Goal: Navigation & Orientation: Find specific page/section

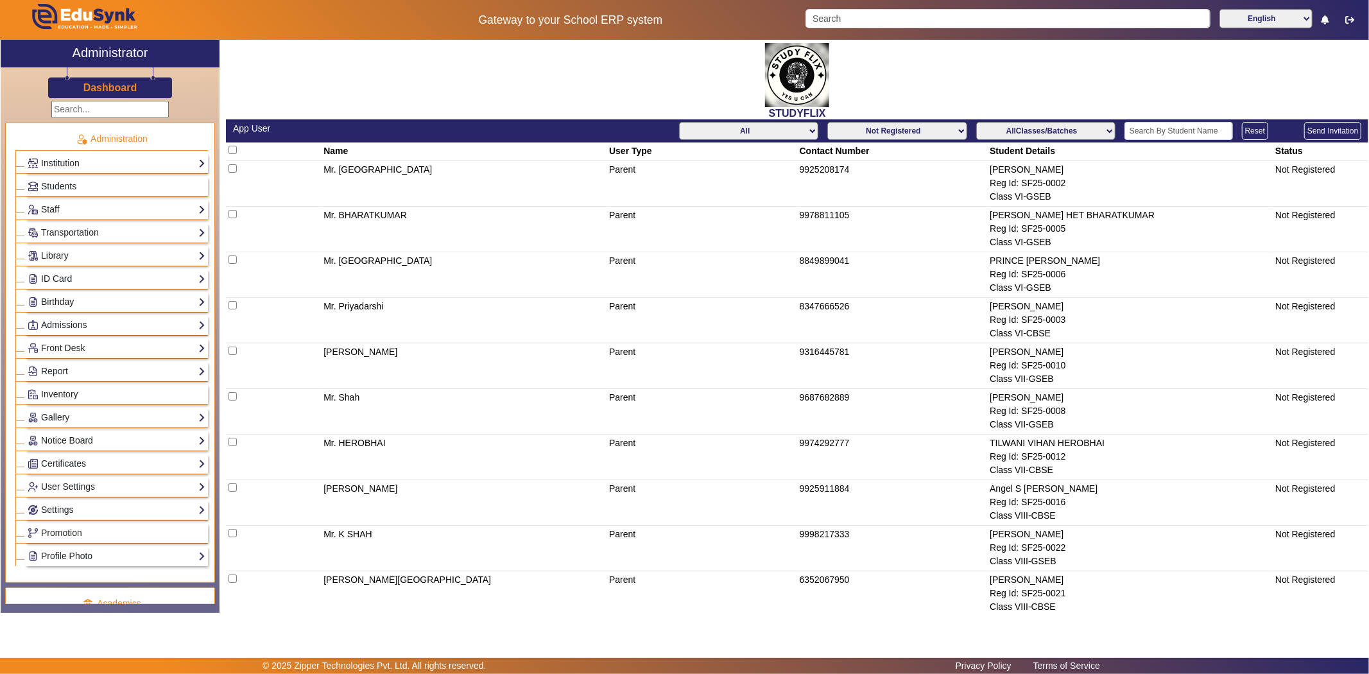
click at [98, 298] on link "Birthday" at bounding box center [117, 302] width 178 height 15
click at [49, 316] on link "Students" at bounding box center [51, 319] width 35 height 10
click at [51, 317] on link "Students" at bounding box center [51, 319] width 35 height 10
click at [56, 321] on link "Students" at bounding box center [51, 319] width 35 height 10
click at [62, 295] on link "Birthday" at bounding box center [117, 302] width 178 height 15
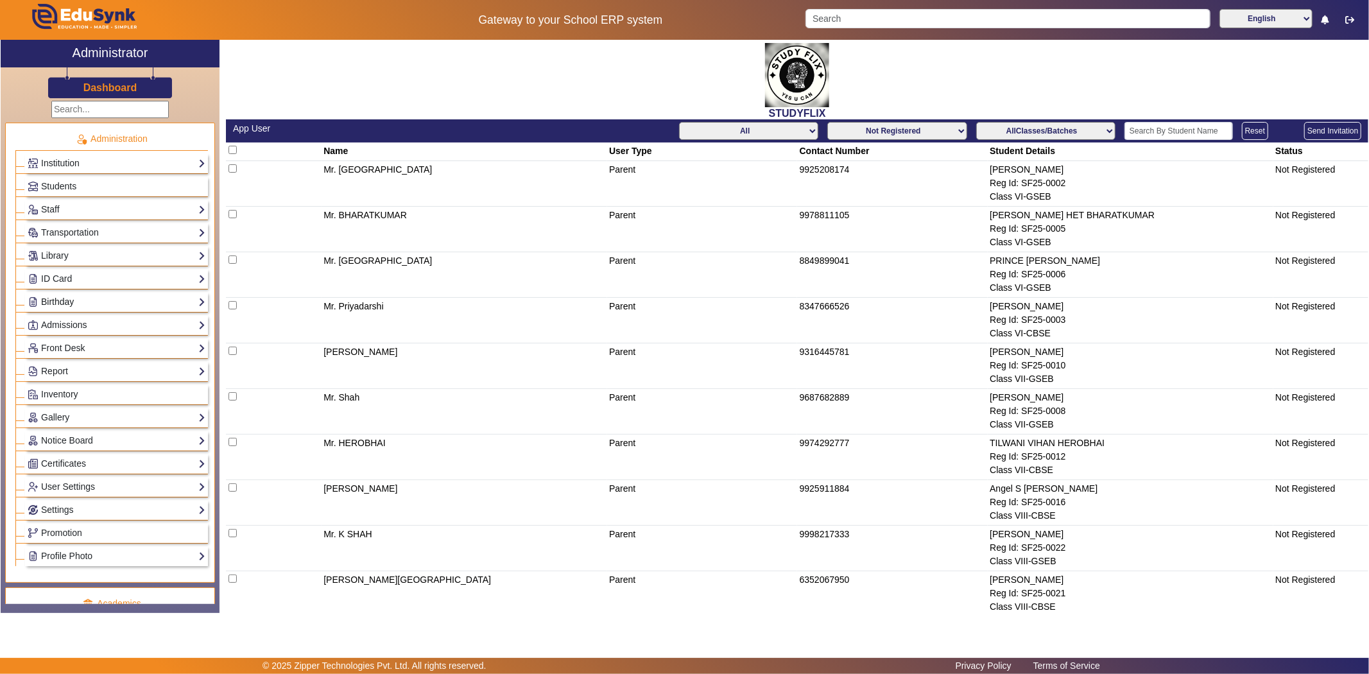
click at [72, 302] on link "Birthday" at bounding box center [117, 302] width 178 height 15
click at [55, 319] on link "Students" at bounding box center [51, 319] width 35 height 10
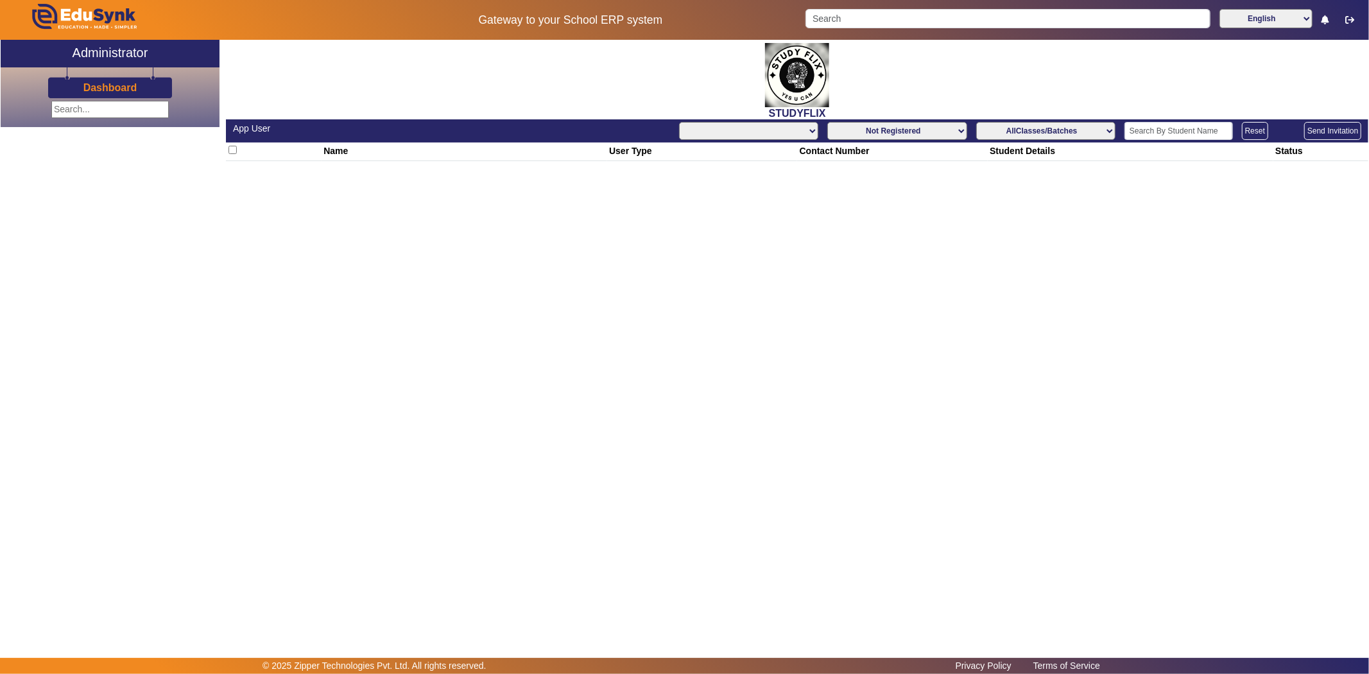
select select "All"
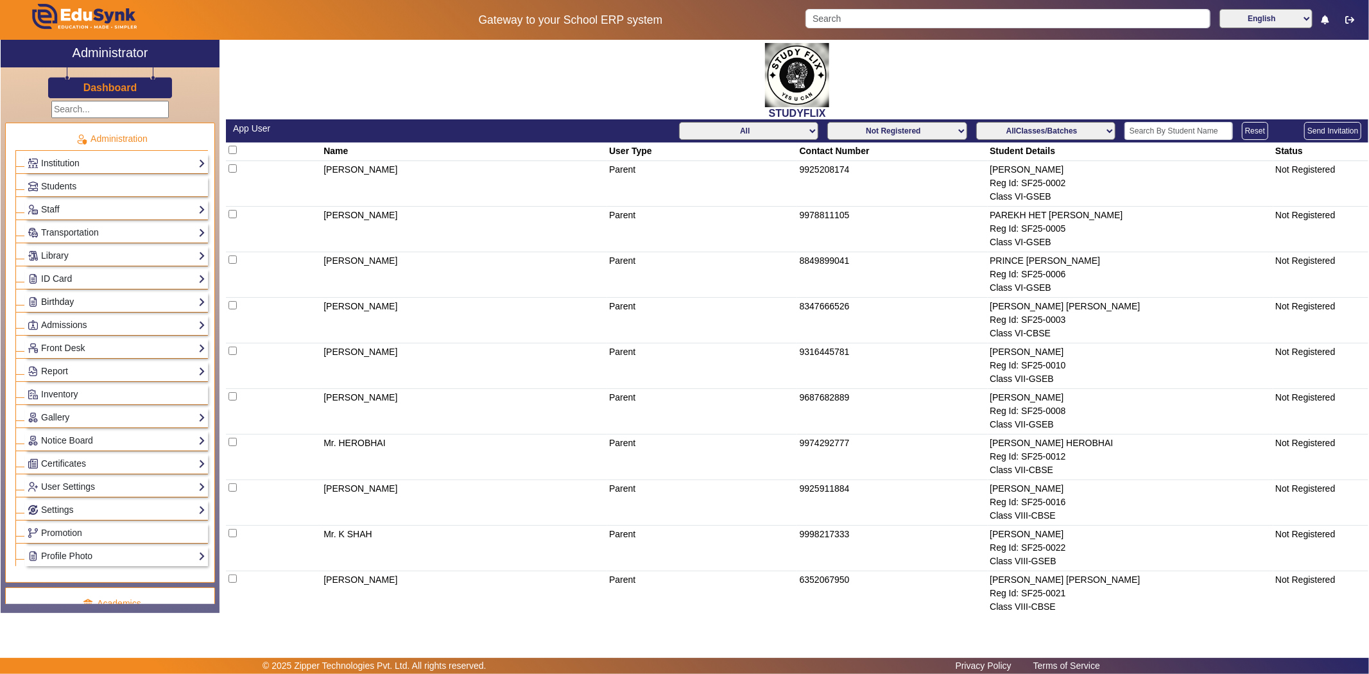
click at [83, 303] on link "Birthday" at bounding box center [117, 302] width 178 height 15
click at [54, 317] on link "Students" at bounding box center [51, 319] width 35 height 10
click at [78, 390] on link "Report" at bounding box center [117, 393] width 178 height 15
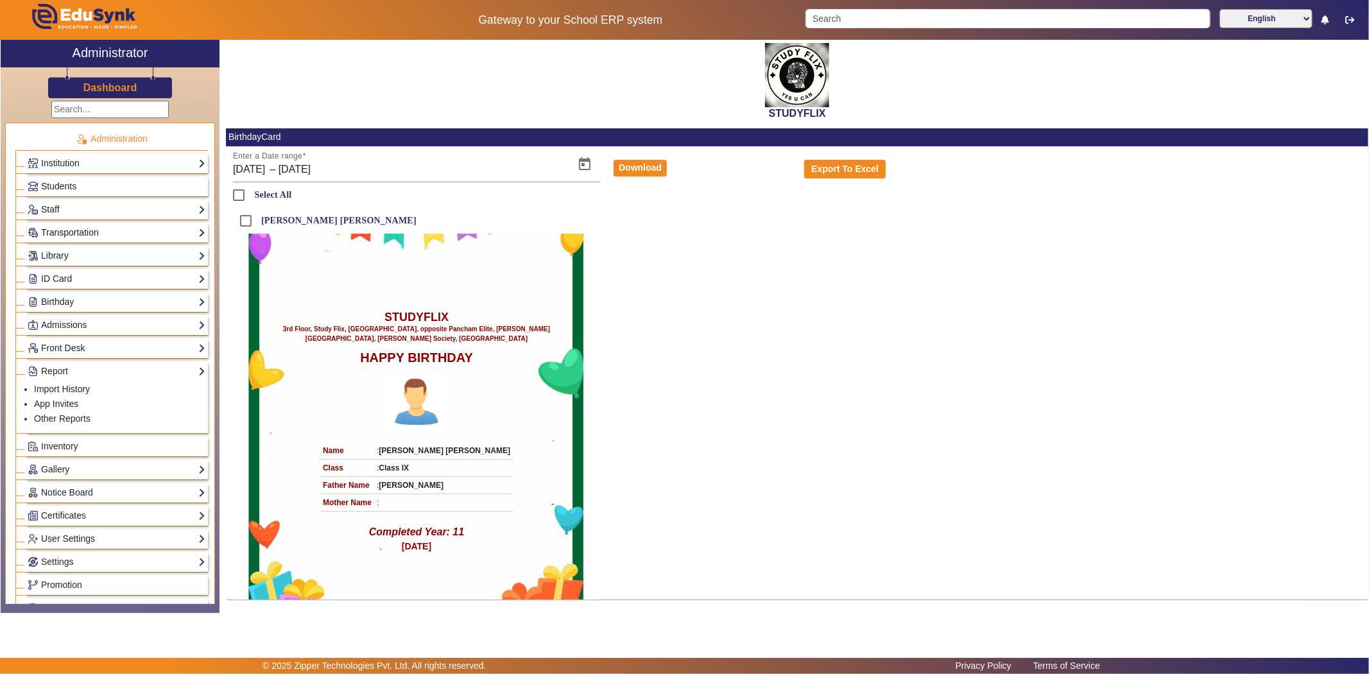
click at [103, 233] on link "Transportation" at bounding box center [117, 232] width 178 height 15
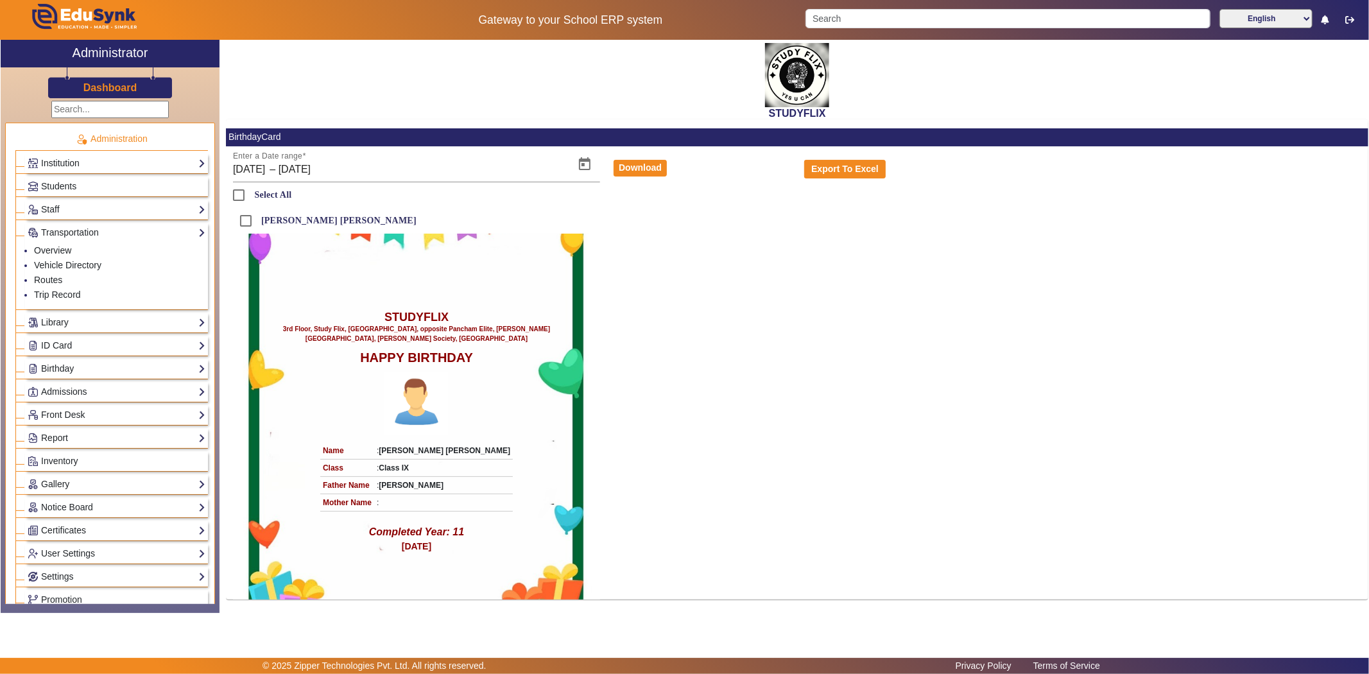
click at [87, 200] on div "Staff Teachers Non Teaching Staff Driver Support Staff" at bounding box center [116, 210] width 183 height 20
click at [55, 237] on link "Non Teaching Staff" at bounding box center [72, 242] width 76 height 10
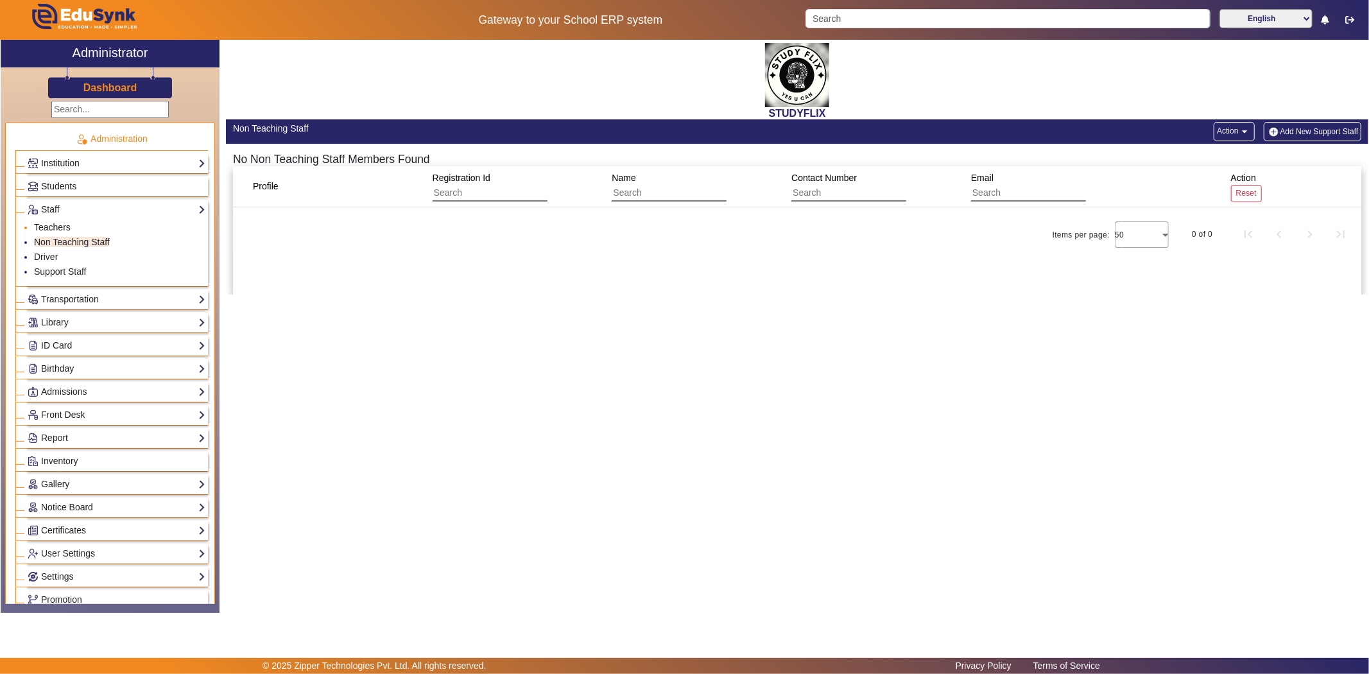
click at [45, 225] on link "Teachers" at bounding box center [52, 227] width 37 height 10
